Goal: Task Accomplishment & Management: Manage account settings

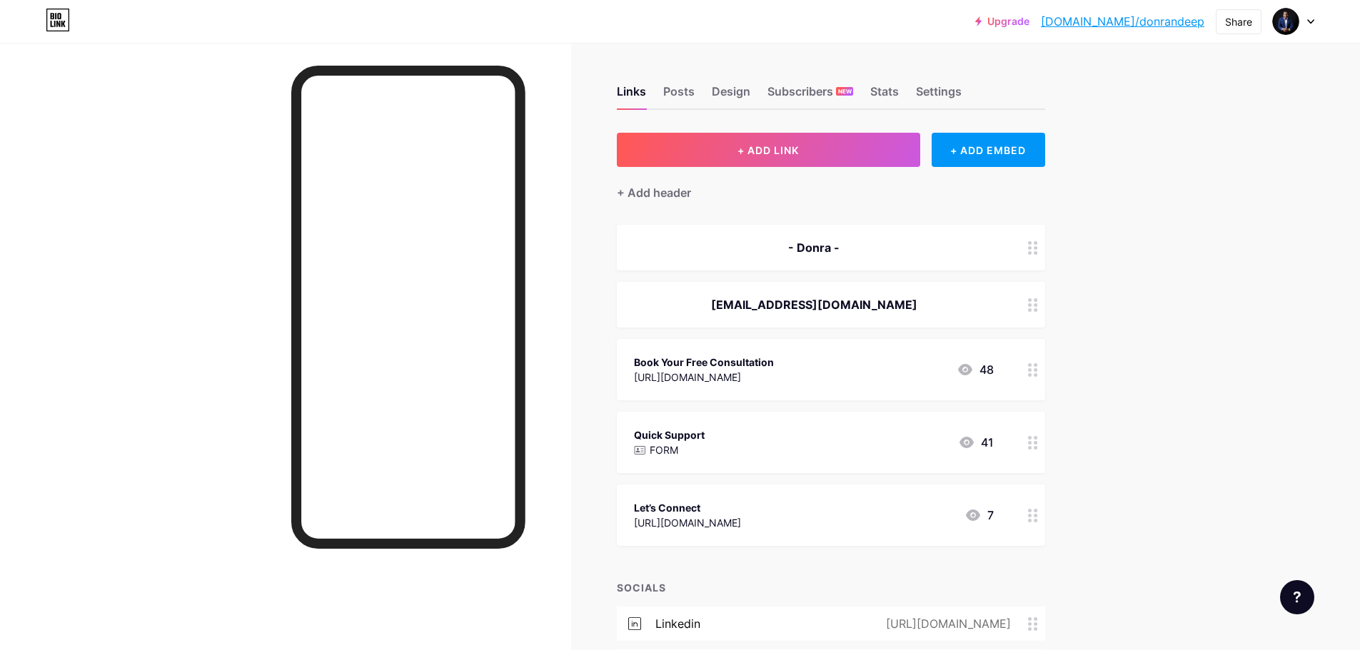
click at [63, 29] on icon at bounding box center [58, 20] width 24 height 23
click at [59, 24] on icon at bounding box center [58, 24] width 4 height 6
click at [1029, 21] on link "Upgrade" at bounding box center [1002, 21] width 54 height 11
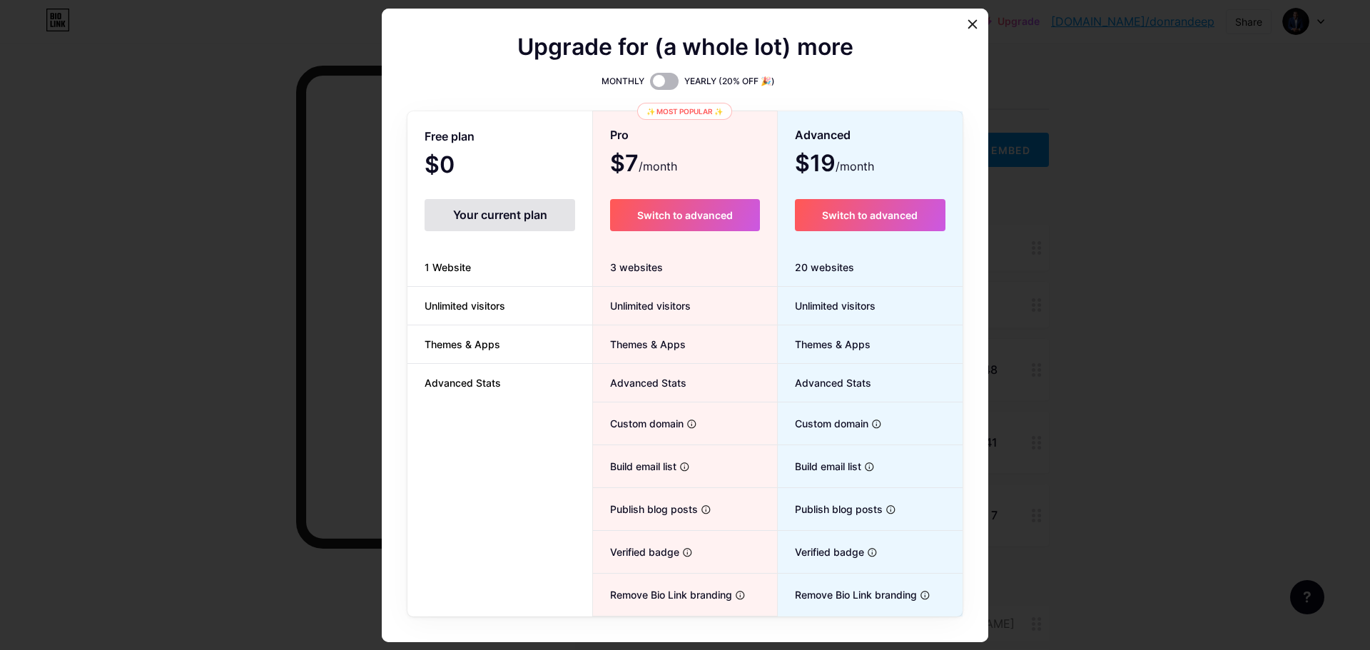
click at [660, 78] on span at bounding box center [664, 81] width 29 height 17
click at [650, 85] on input "checkbox" at bounding box center [650, 85] width 0 height 0
click at [652, 78] on span at bounding box center [664, 81] width 29 height 17
click at [650, 85] on input "checkbox" at bounding box center [650, 85] width 0 height 0
click at [969, 21] on icon at bounding box center [973, 24] width 8 height 8
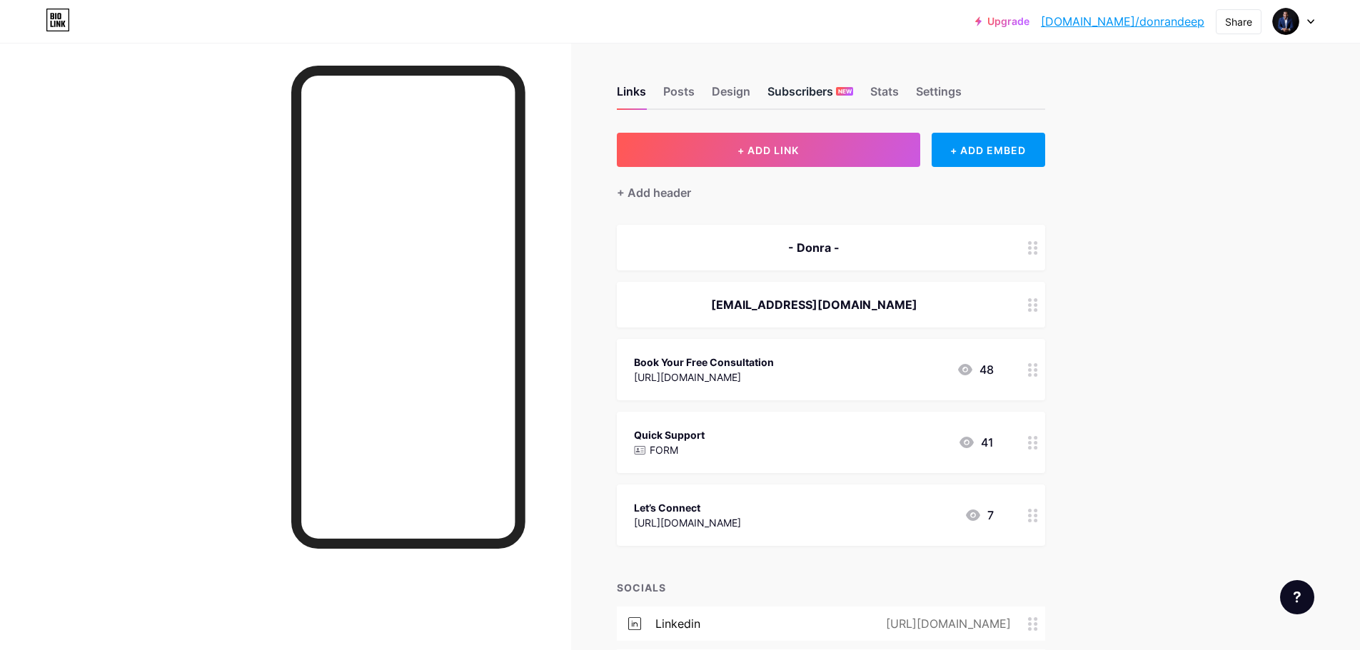
click at [814, 101] on div "Subscribers NEW" at bounding box center [810, 96] width 86 height 26
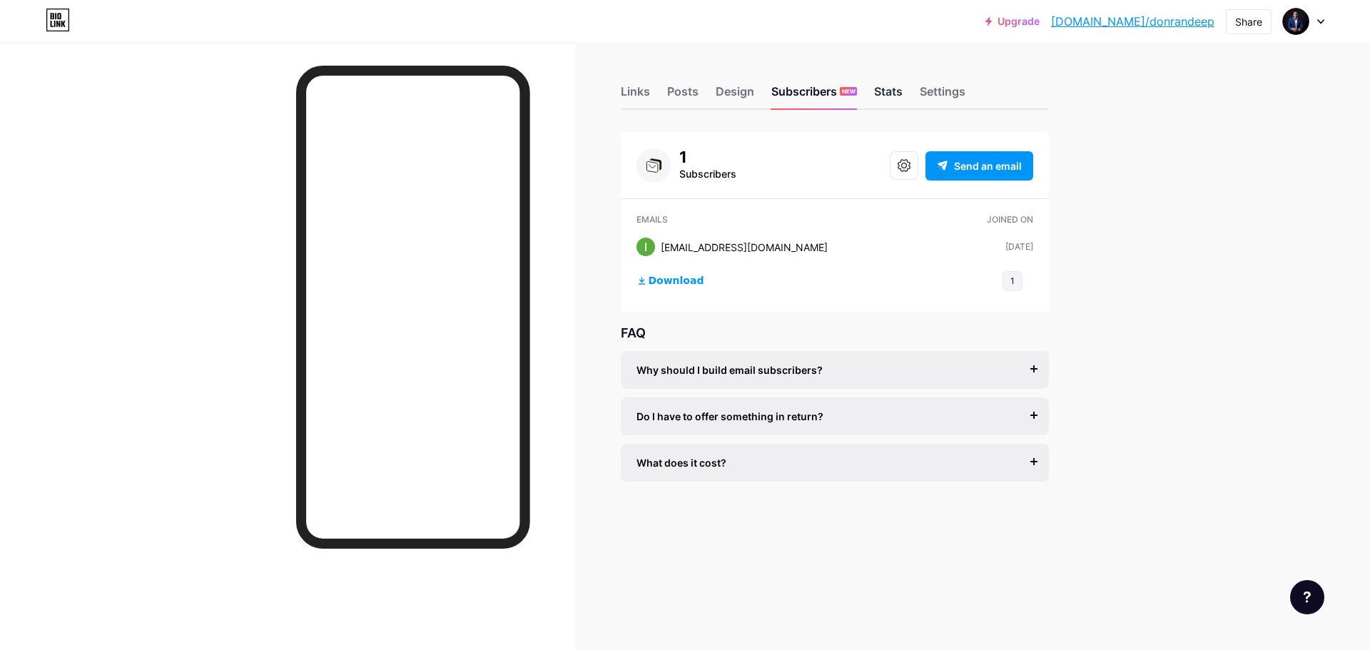
click at [898, 95] on div "Stats" at bounding box center [888, 96] width 29 height 26
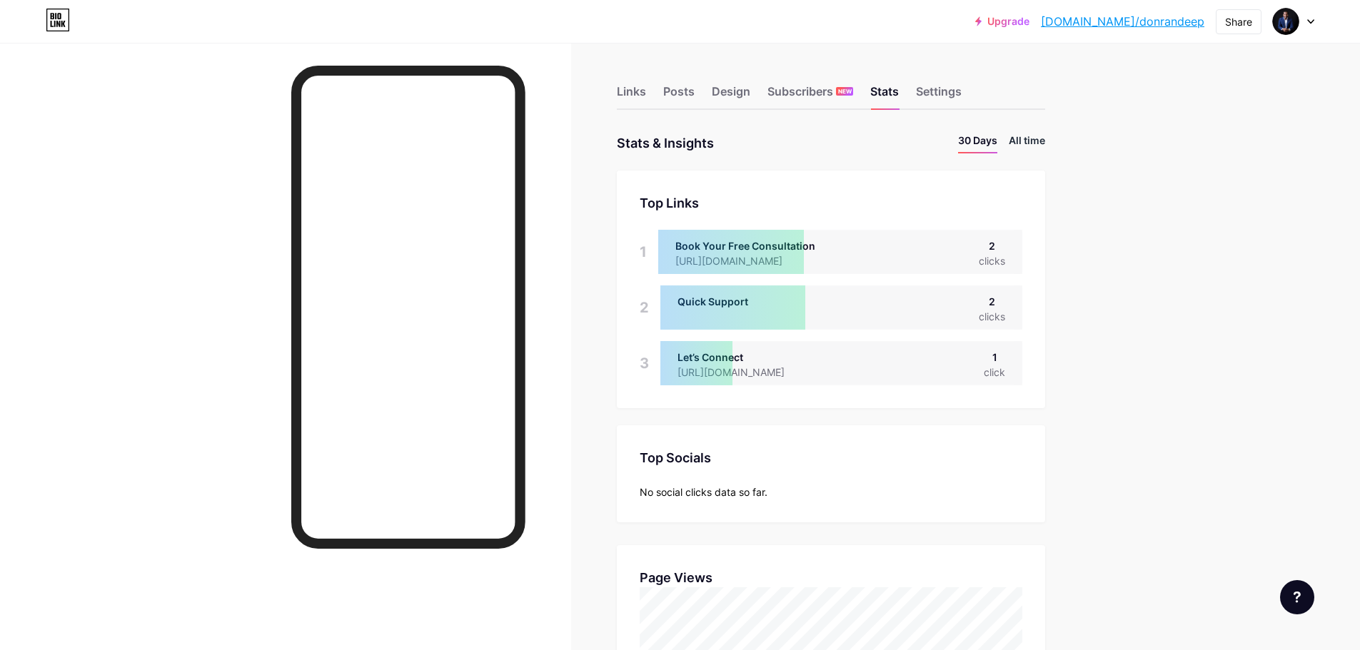
click at [1041, 138] on li "All time" at bounding box center [1026, 143] width 36 height 21
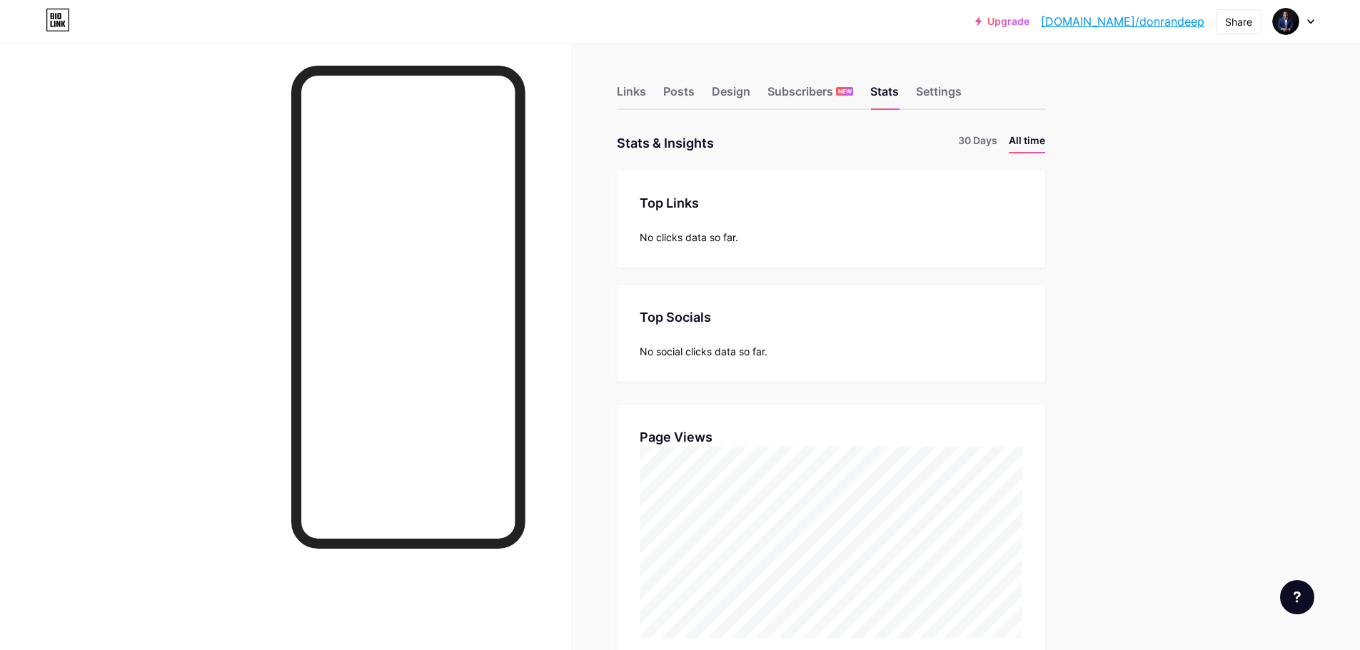
click at [939, 81] on div "Links Posts Design Subscribers NEW Stats Settings" at bounding box center [831, 85] width 428 height 50
click at [942, 84] on div "Settings" at bounding box center [939, 96] width 46 height 26
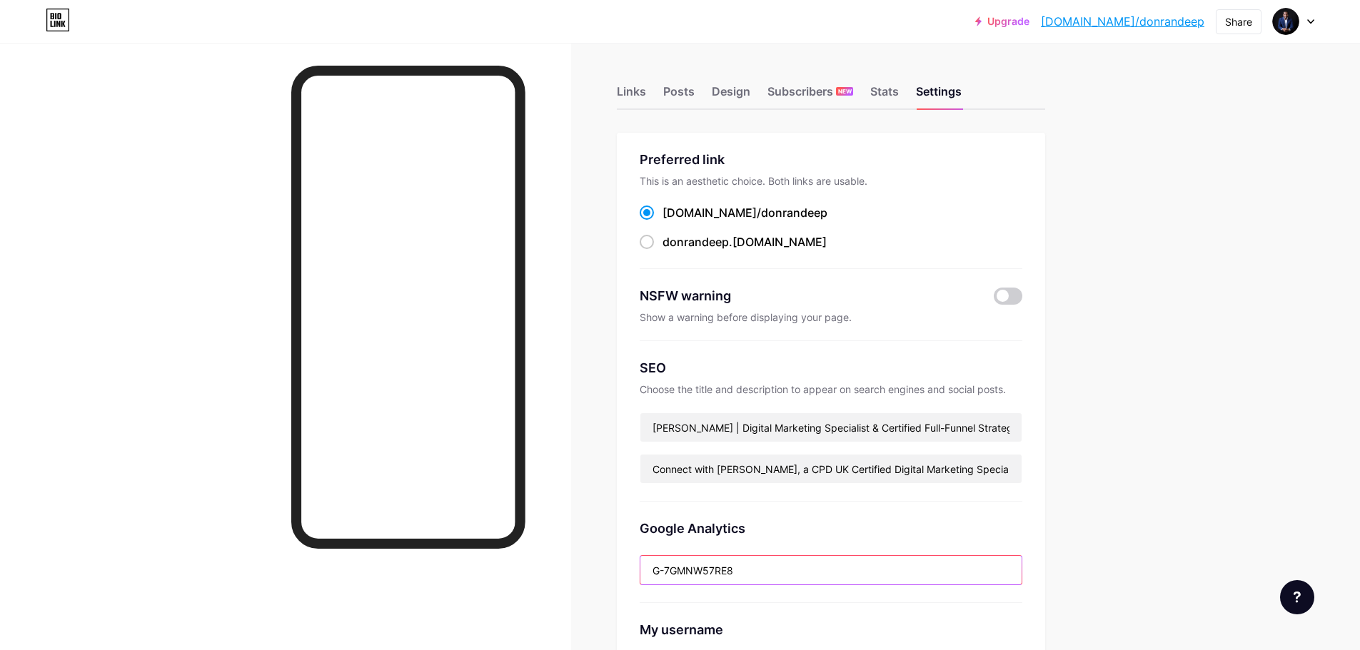
click at [744, 572] on input "G-7GMNW57RE8" at bounding box center [830, 570] width 381 height 29
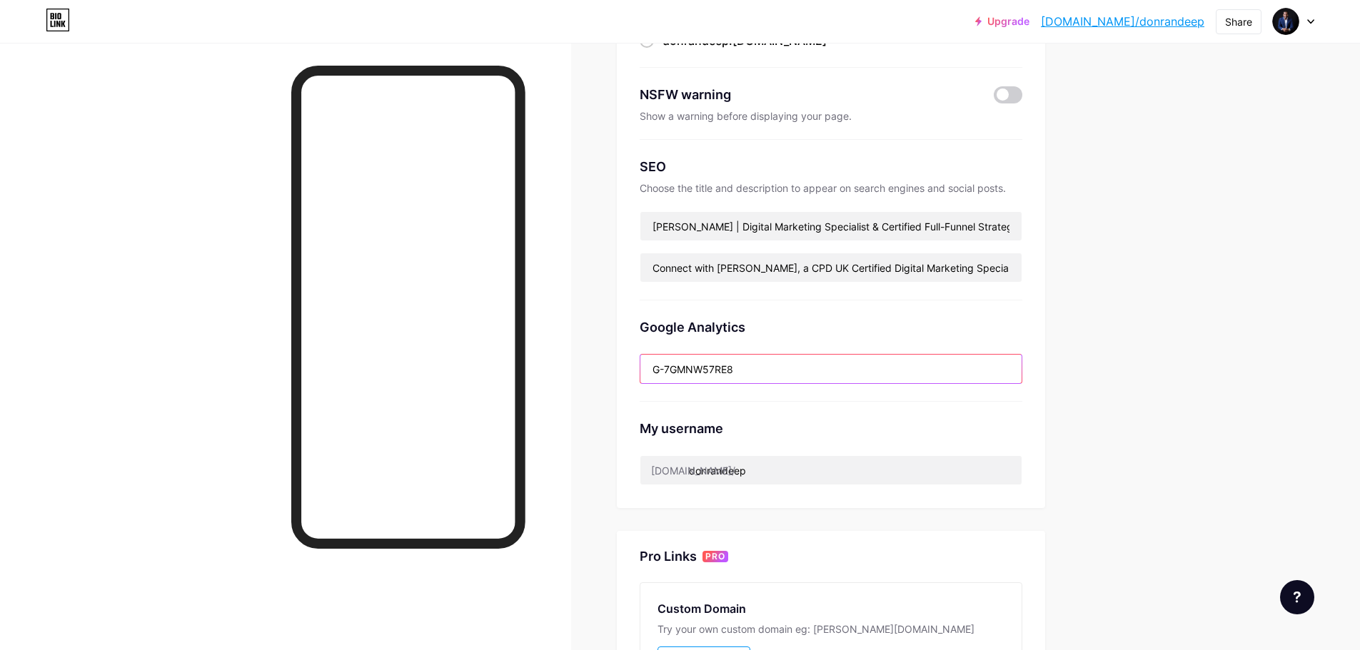
scroll to position [214, 0]
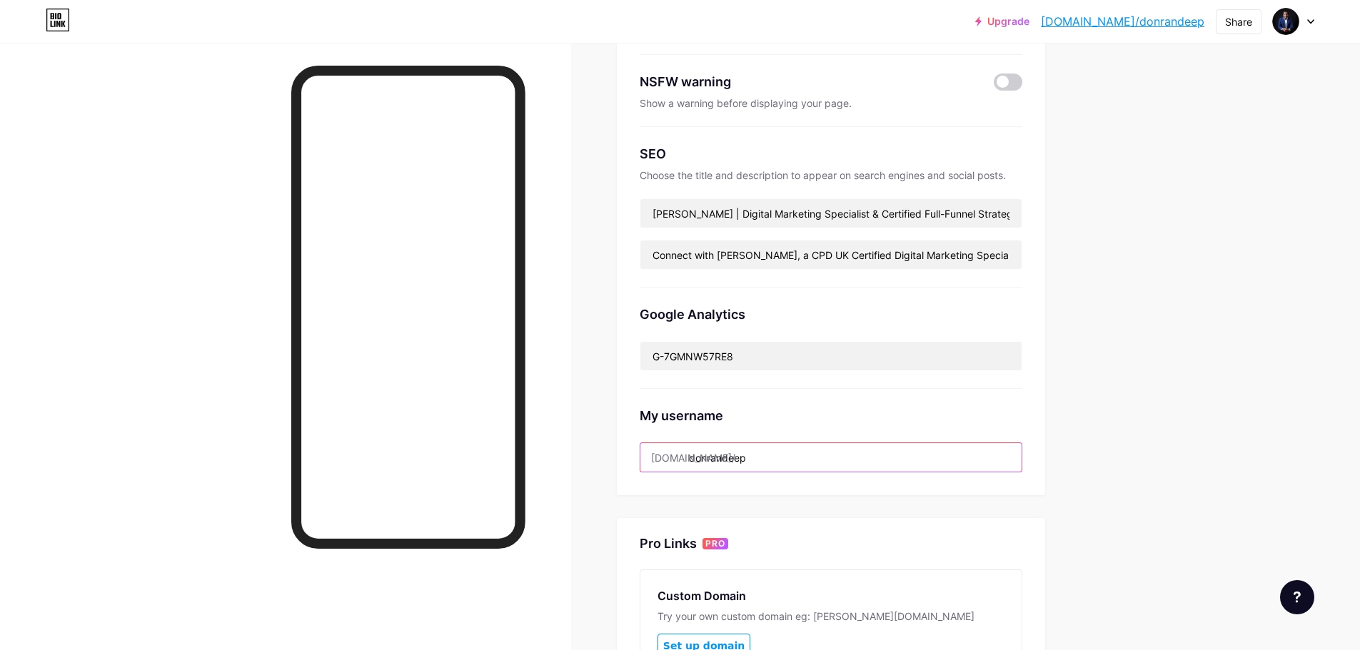
click at [752, 457] on input "donrandeep" at bounding box center [830, 457] width 381 height 29
click at [782, 506] on div "Preferred link This is an aesthetic choice. Both links are usable. [DOMAIN_NAME…" at bounding box center [831, 376] width 428 height 914
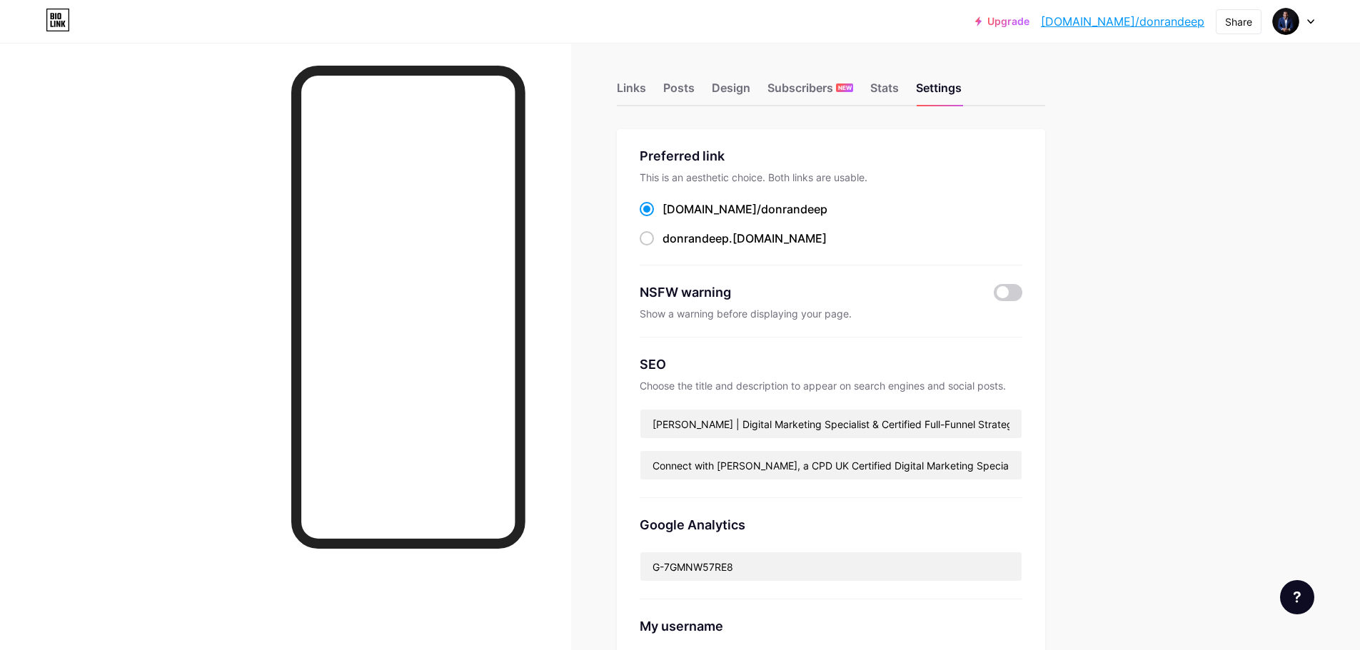
scroll to position [0, 0]
